Goal: Navigation & Orientation: Find specific page/section

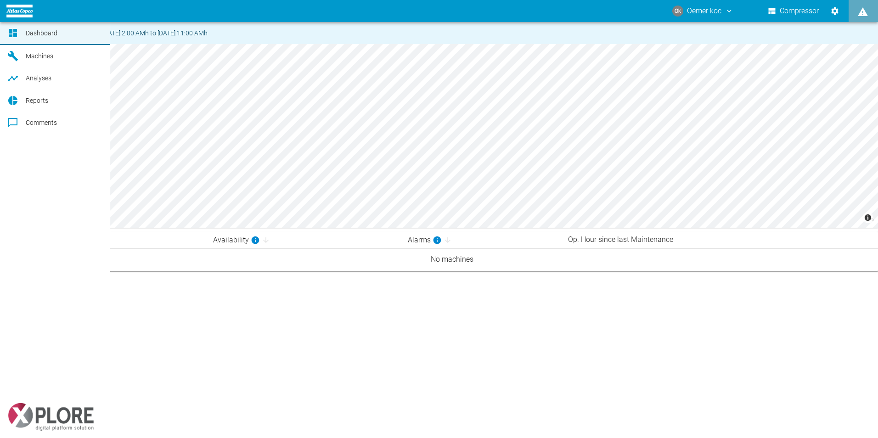
click at [42, 121] on span "Comments" at bounding box center [41, 122] width 31 height 7
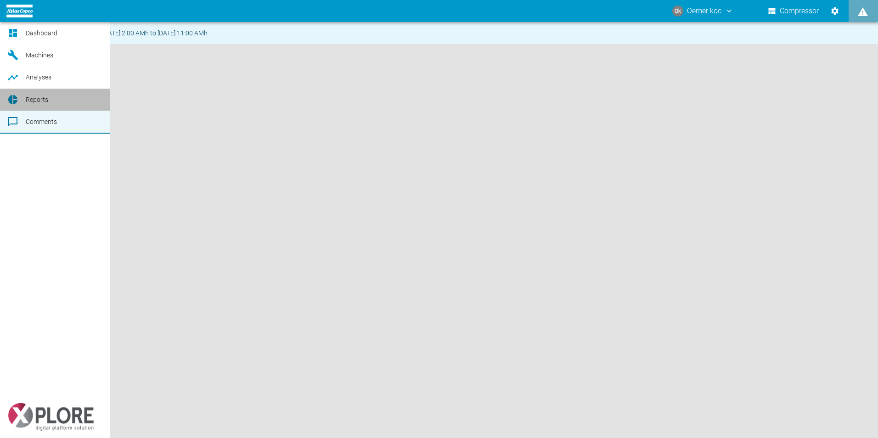
click at [36, 101] on span "Reports" at bounding box center [37, 99] width 23 height 7
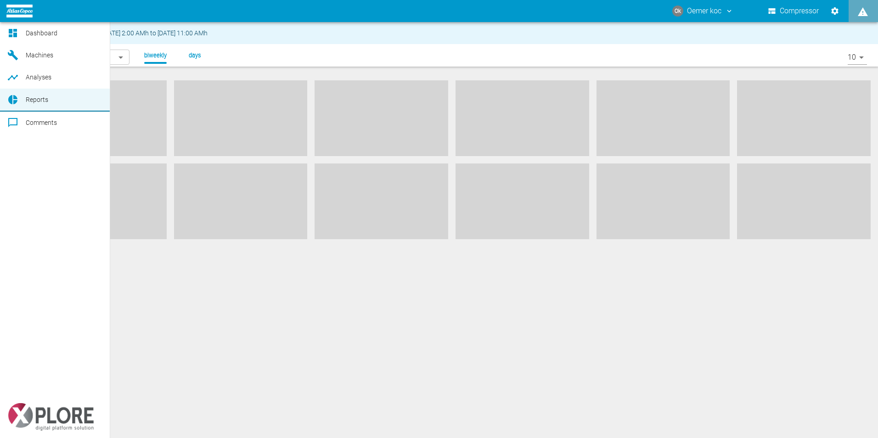
click at [39, 57] on span "Machines" at bounding box center [40, 54] width 28 height 7
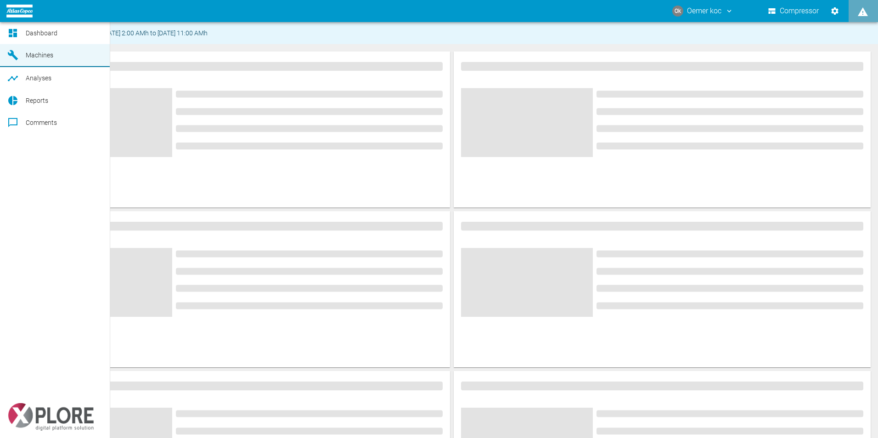
click at [42, 32] on span "Dashboard" at bounding box center [42, 32] width 32 height 7
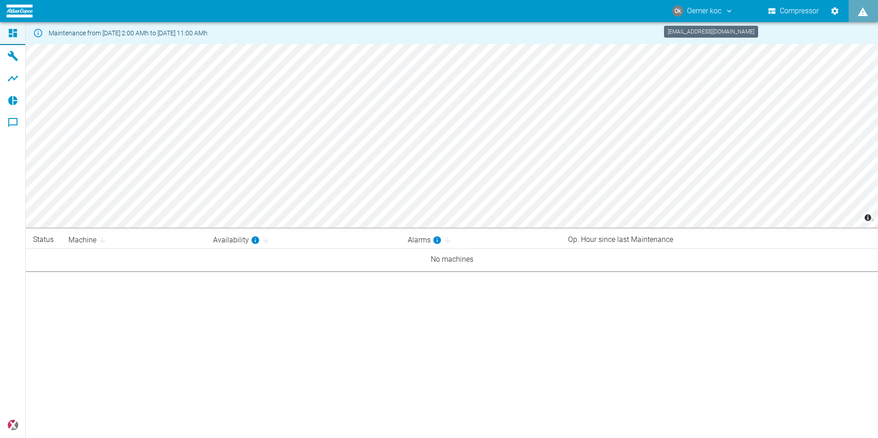
click at [725, 17] on button "Ok Oemer koc" at bounding box center [703, 11] width 64 height 17
click at [749, 333] on div at bounding box center [439, 219] width 878 height 438
click at [622, 321] on div "Maintenance from [DATE] 2:00 AMh to [DATE] 11:00 AMh © Carto © OpenStreetMap co…" at bounding box center [439, 230] width 878 height 416
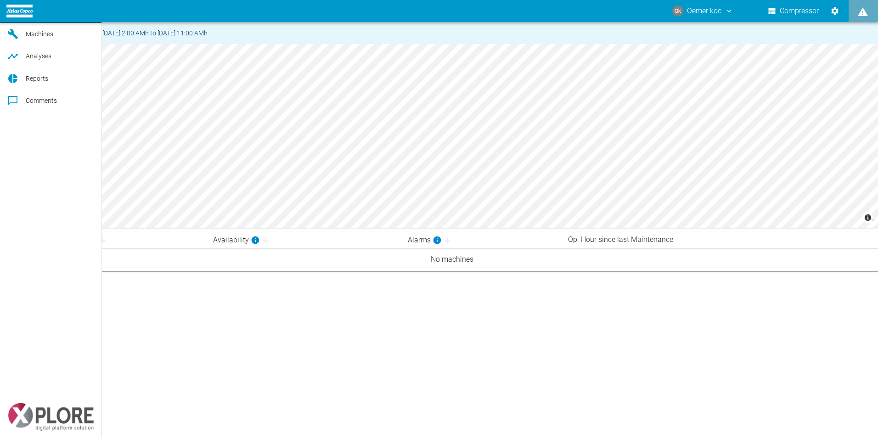
click at [37, 15] on span "Dashboard" at bounding box center [42, 10] width 32 height 7
